Goal: Task Accomplishment & Management: Complete application form

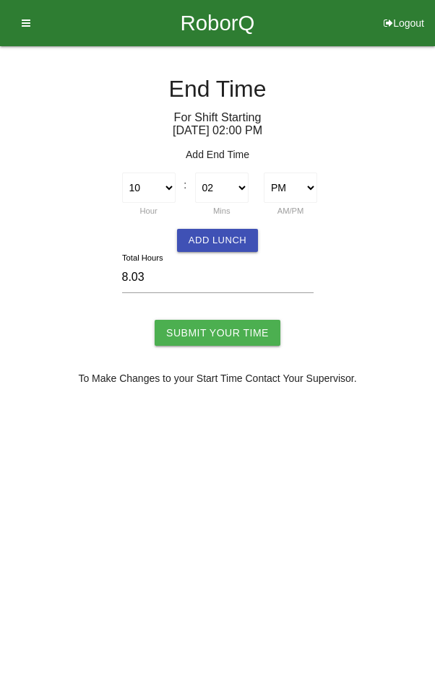
select select "10"
select select "2"
click at [219, 181] on select "00 01 02 03 04 05 06 07 08 09 10 11 12 13 14 15 16 17 18 19 20 21 22 23 24 25 2…" at bounding box center [221, 188] width 53 height 30
select select "0"
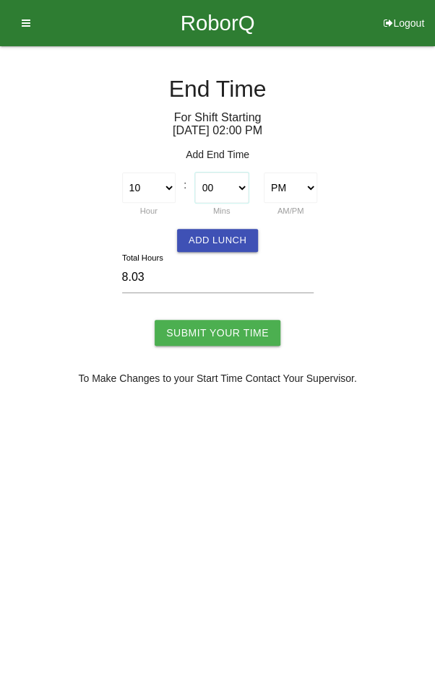
type input "8.00"
click at [228, 331] on input "Submit Your Time" at bounding box center [217, 333] width 126 height 26
type input "Processing..."
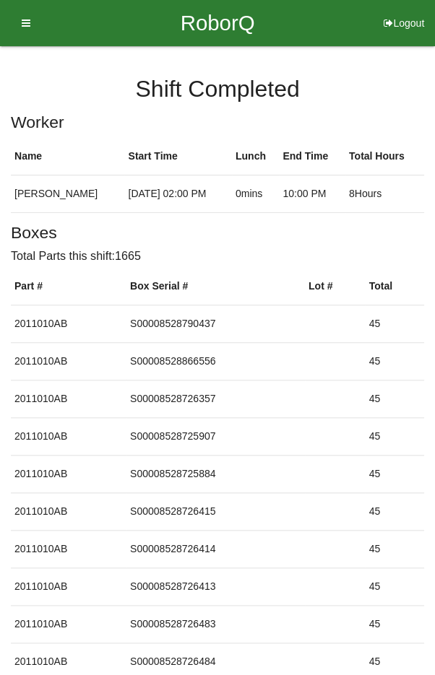
click at [26, 22] on icon at bounding box center [21, 23] width 18 height 46
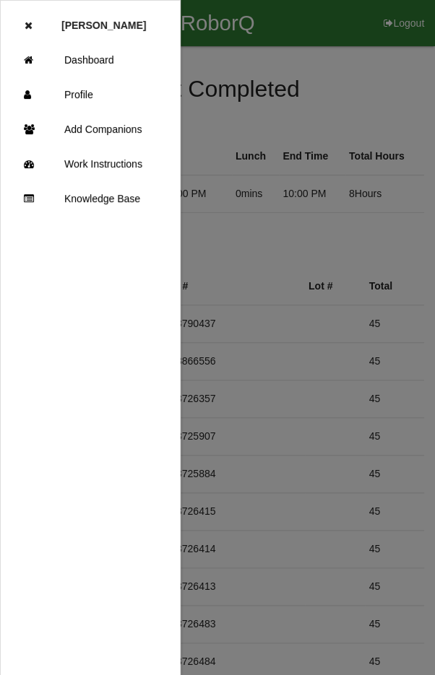
click at [120, 51] on link "Dashboard" at bounding box center [90, 60] width 179 height 35
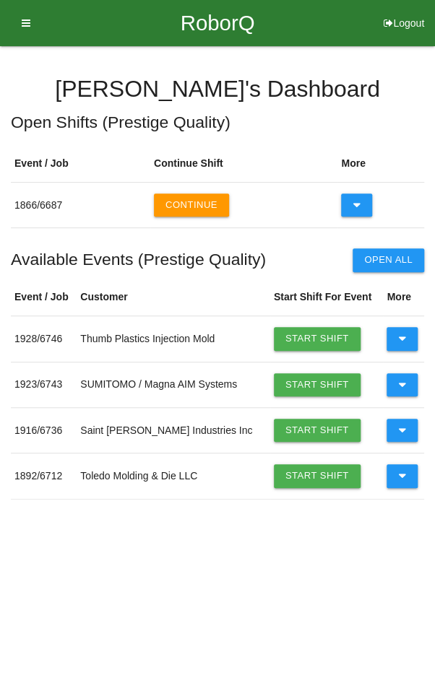
click at [186, 200] on button "Continue" at bounding box center [191, 204] width 75 height 23
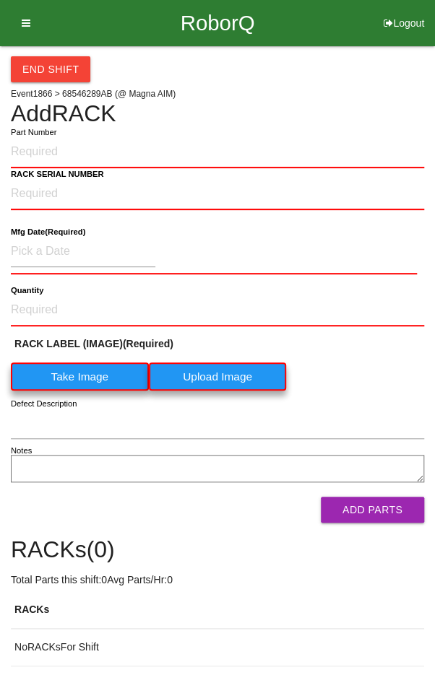
click at [32, 67] on button "End Shift" at bounding box center [50, 69] width 79 height 26
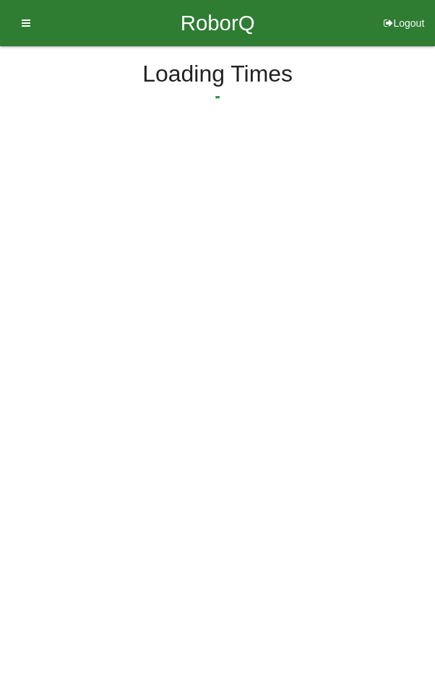
select select "10"
select select "2"
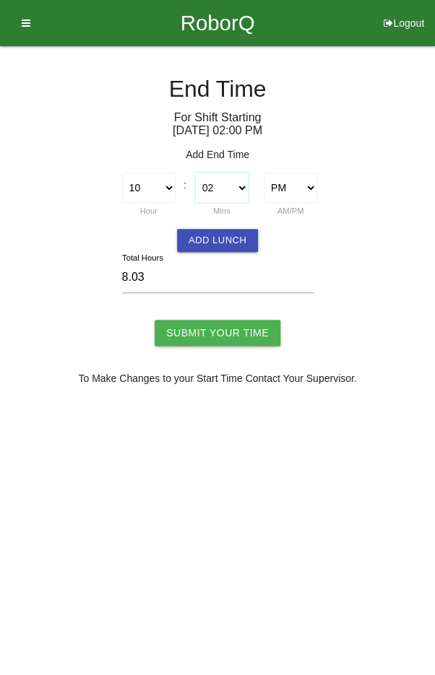
click at [217, 181] on select "00 01 02 03 04 05 06 07 08 09 10 11 12 13 14 15 16 17 18 19 20 21 22 23 24 25 2…" at bounding box center [221, 188] width 53 height 30
select select "0"
type input "8.00"
click at [236, 324] on input "Submit Your Time" at bounding box center [217, 333] width 126 height 26
type input "Processing..."
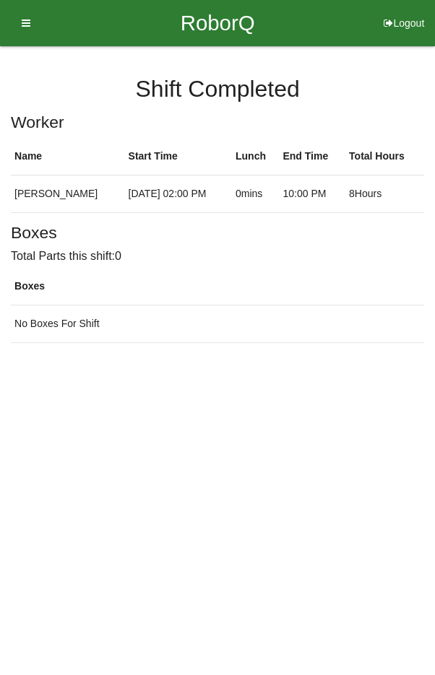
click at [402, 11] on button "Logout" at bounding box center [403, 5] width 62 height 11
select select "Worker"
